Goal: Task Accomplishment & Management: Complete application form

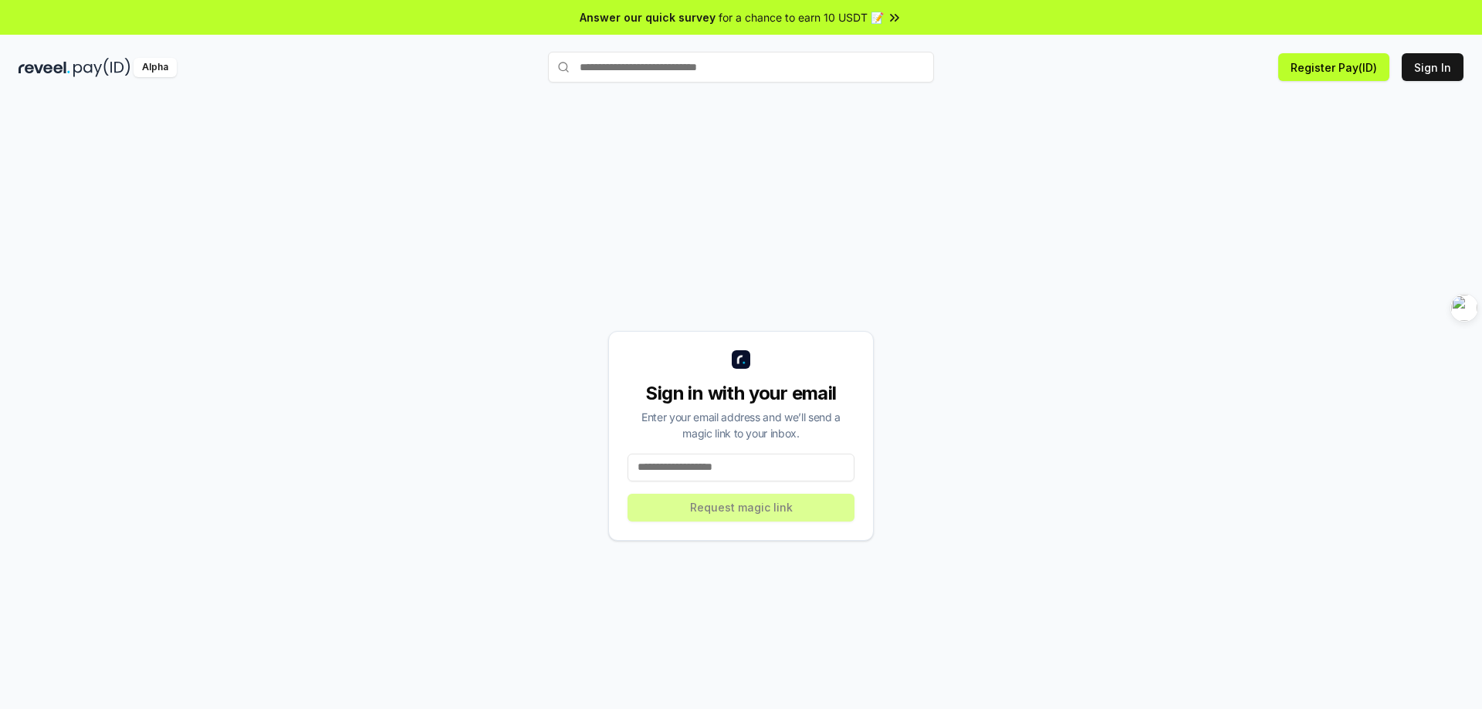
click at [773, 467] on input at bounding box center [740, 468] width 227 height 28
click at [1311, 77] on button "Register Pay(ID)" at bounding box center [1333, 67] width 111 height 28
click at [766, 512] on div "Sign in with your email Enter your email address and we’ll send a magic link to…" at bounding box center [741, 436] width 266 height 210
click at [1433, 69] on button "Sign In" at bounding box center [1433, 67] width 62 height 28
type input "**********"
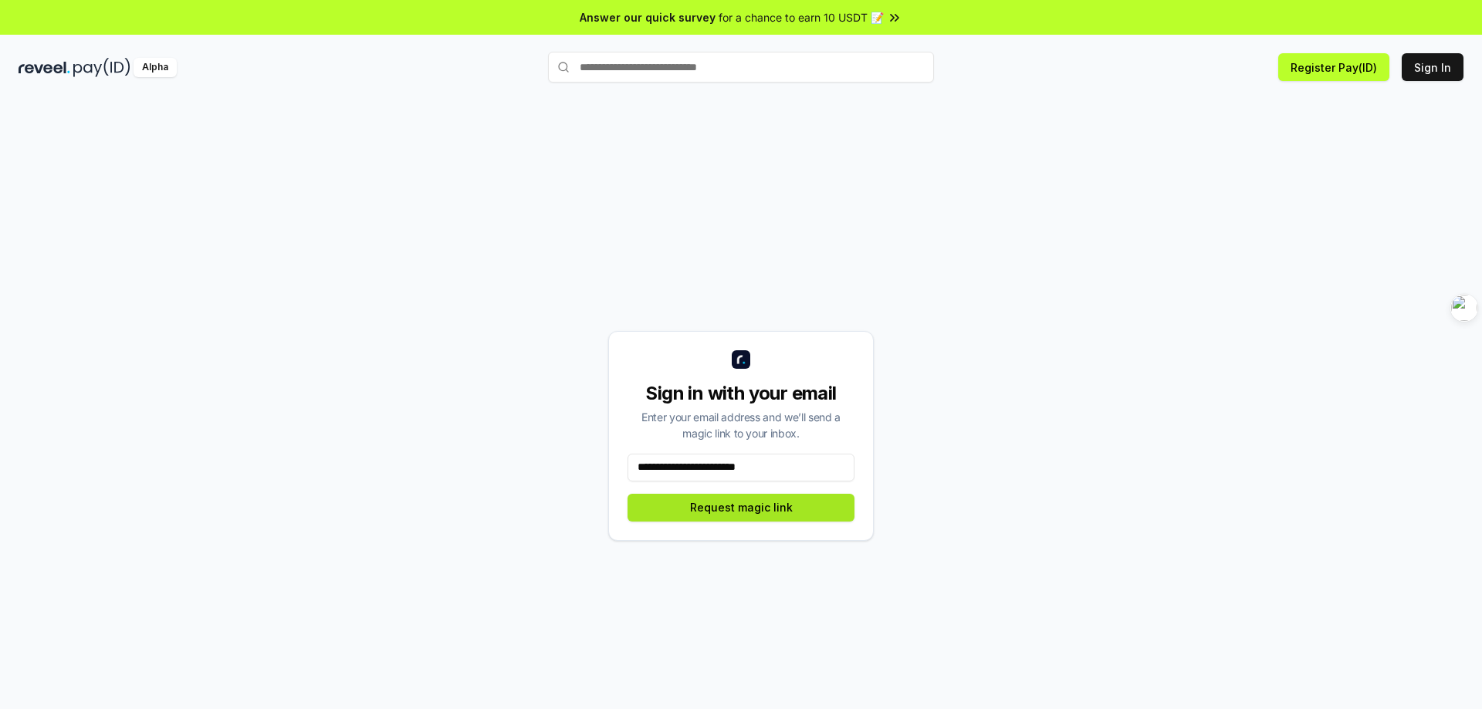
click at [766, 518] on button "Request magic link" at bounding box center [740, 508] width 227 height 28
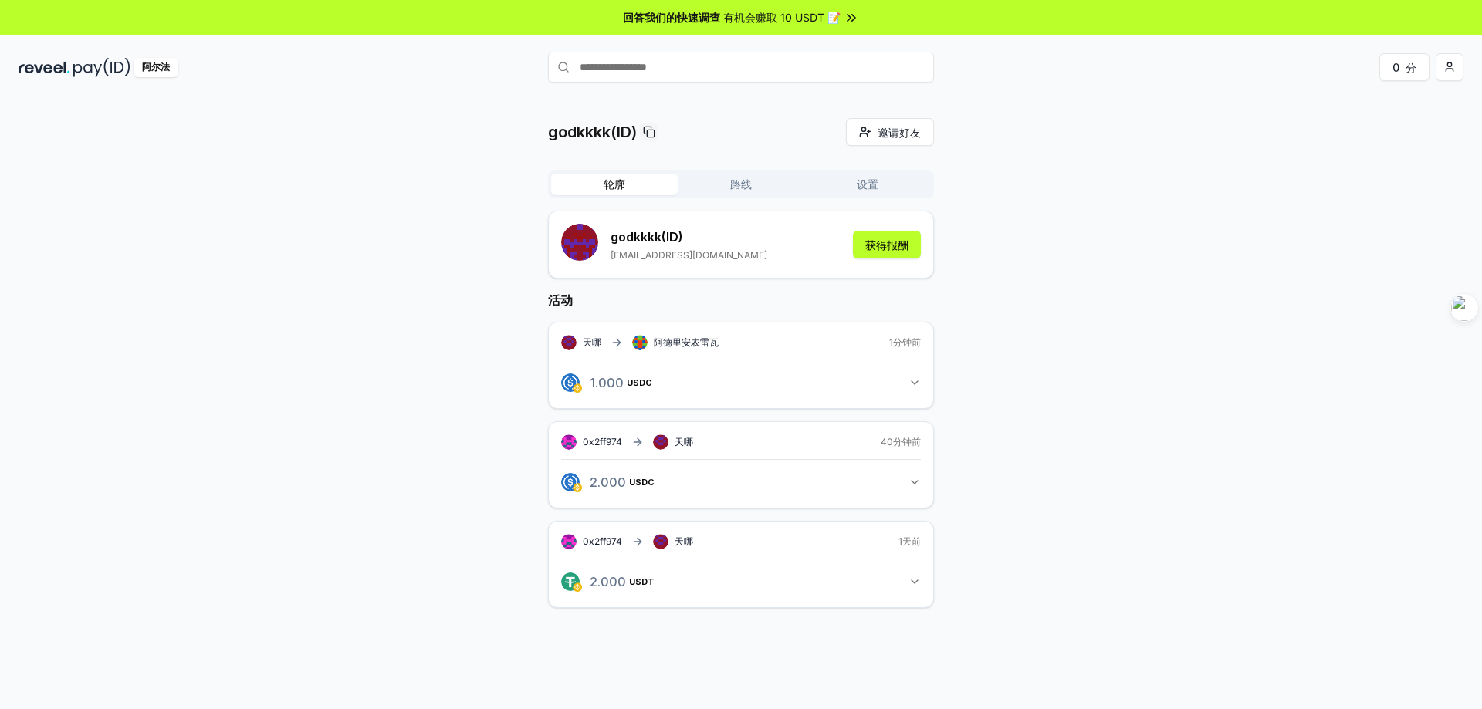
click at [732, 191] on font "路线" at bounding box center [741, 184] width 22 height 15
